Goal: Task Accomplishment & Management: Use online tool/utility

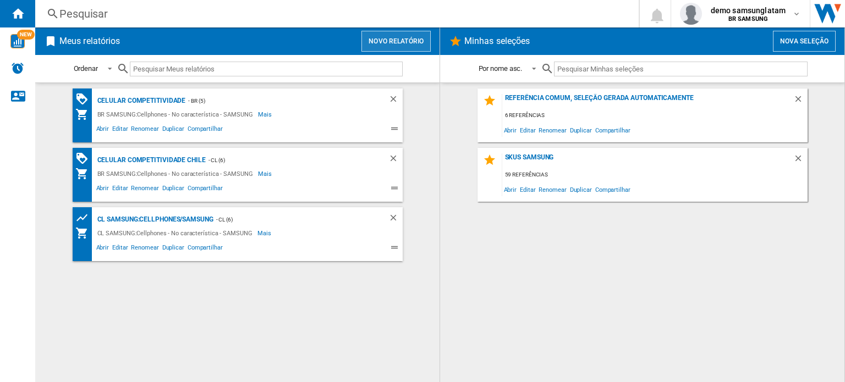
click at [384, 40] on button "Novo relatório" at bounding box center [396, 41] width 69 height 21
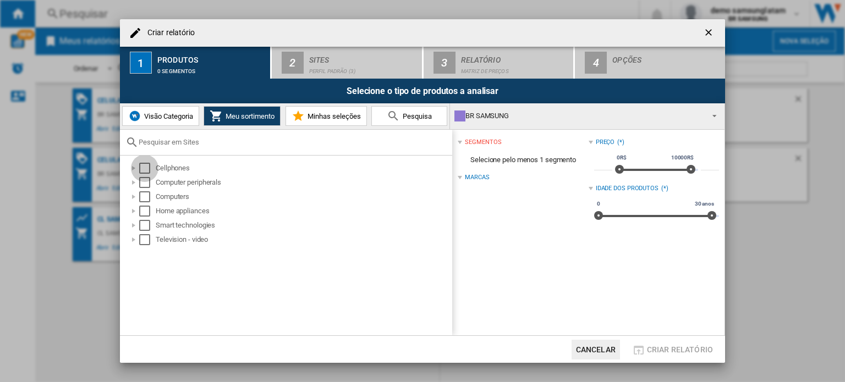
drag, startPoint x: 147, startPoint y: 168, endPoint x: 321, endPoint y: 89, distance: 191.6
click at [150, 167] on md-checkbox "Select" at bounding box center [147, 168] width 17 height 11
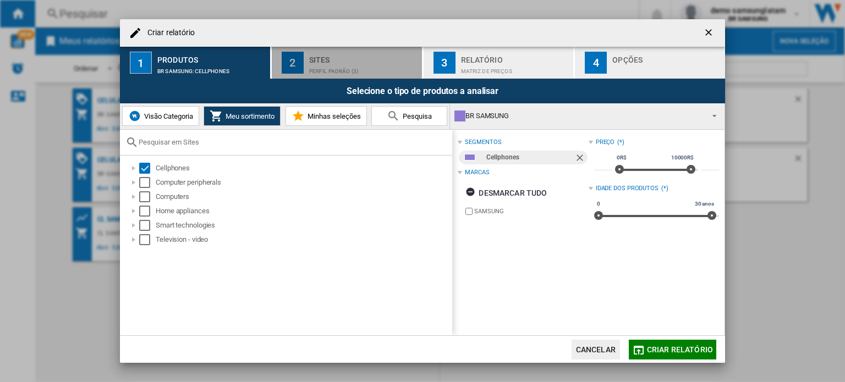
drag, startPoint x: 360, startPoint y: 69, endPoint x: 366, endPoint y: 75, distance: 9.0
click at [360, 69] on div "Perfil padrão (3)" at bounding box center [363, 69] width 108 height 12
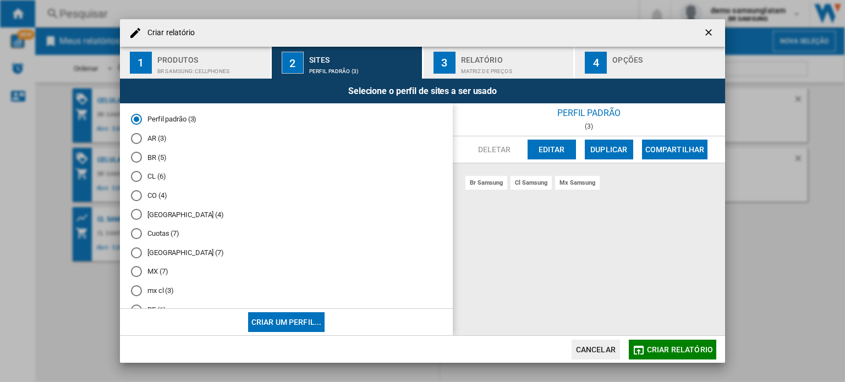
click at [158, 176] on md-radio-button "CL (6)" at bounding box center [286, 177] width 311 height 10
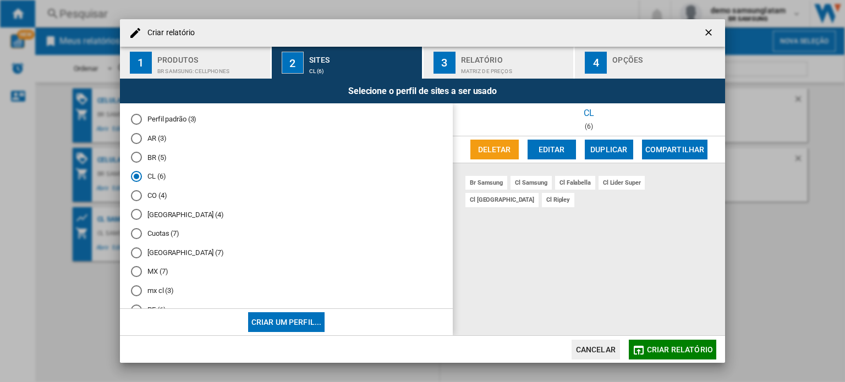
click at [707, 29] on ng-md-icon "getI18NText('BUTTONS.CLOSE_DIALOG')" at bounding box center [709, 33] width 13 height 13
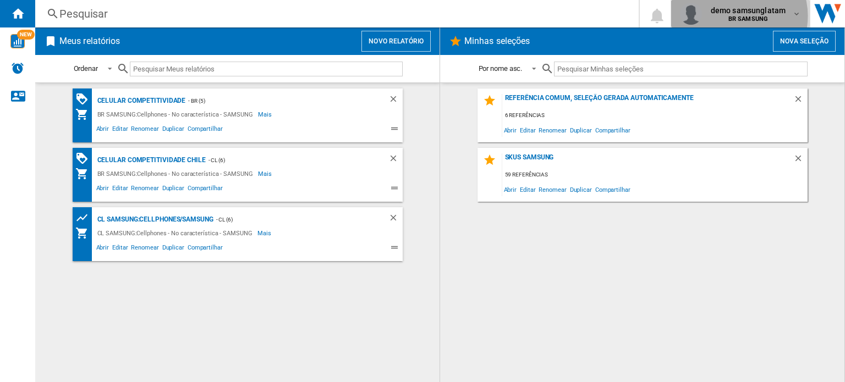
click at [737, 16] on b "BR SAMSUNG" at bounding box center [749, 18] width 40 height 7
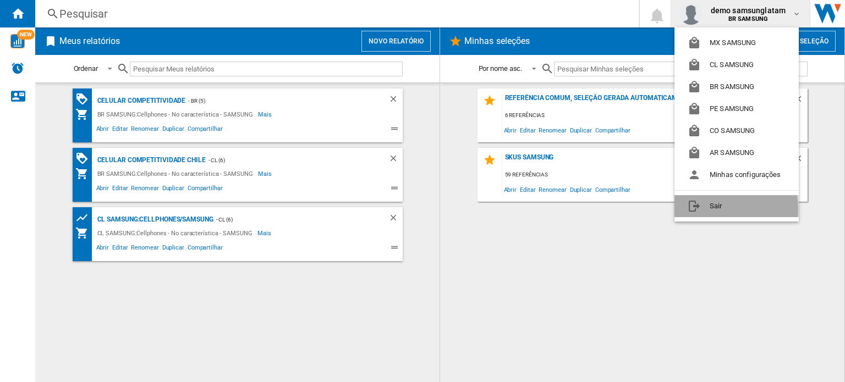
click at [714, 210] on button "Sair" at bounding box center [737, 206] width 124 height 22
